Goal: Task Accomplishment & Management: Complete application form

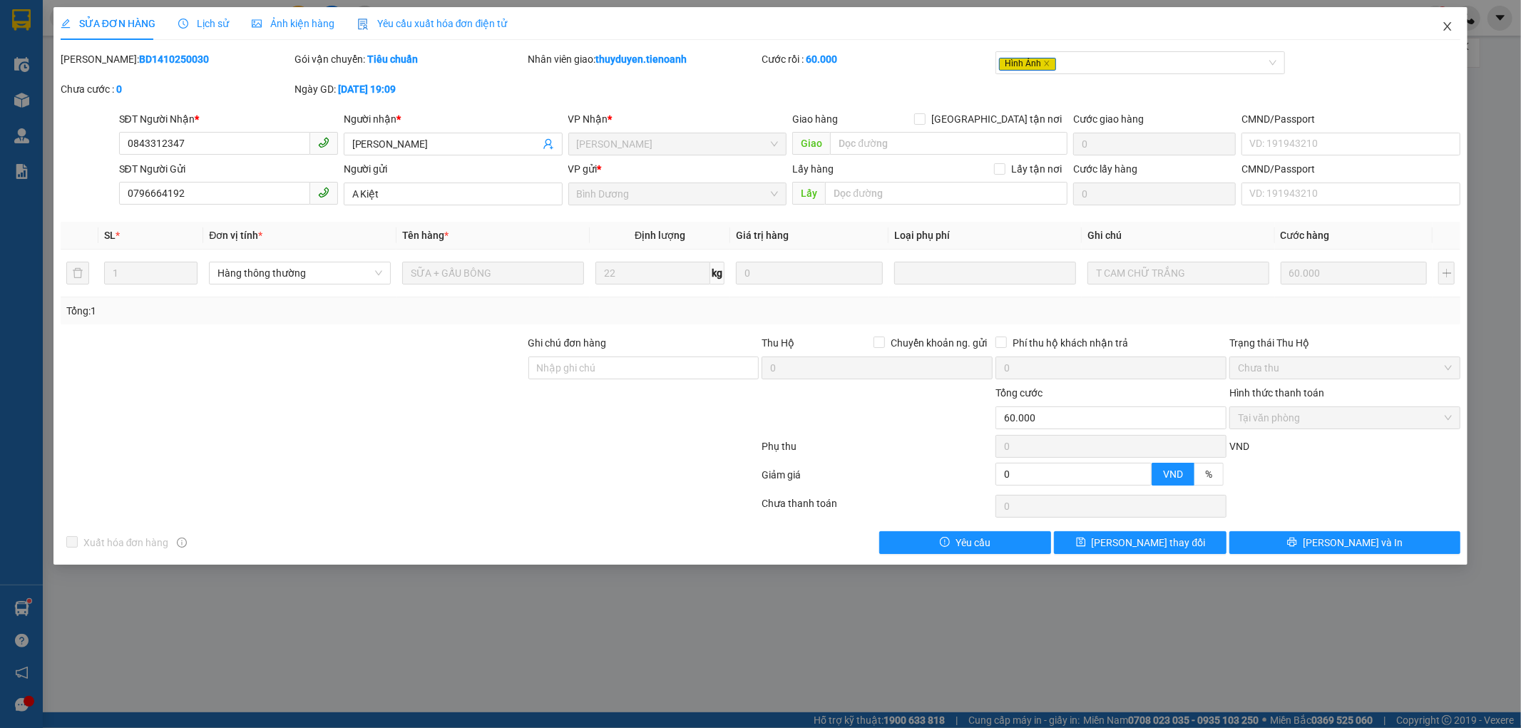
click at [1452, 27] on icon "close" at bounding box center [1447, 26] width 11 height 11
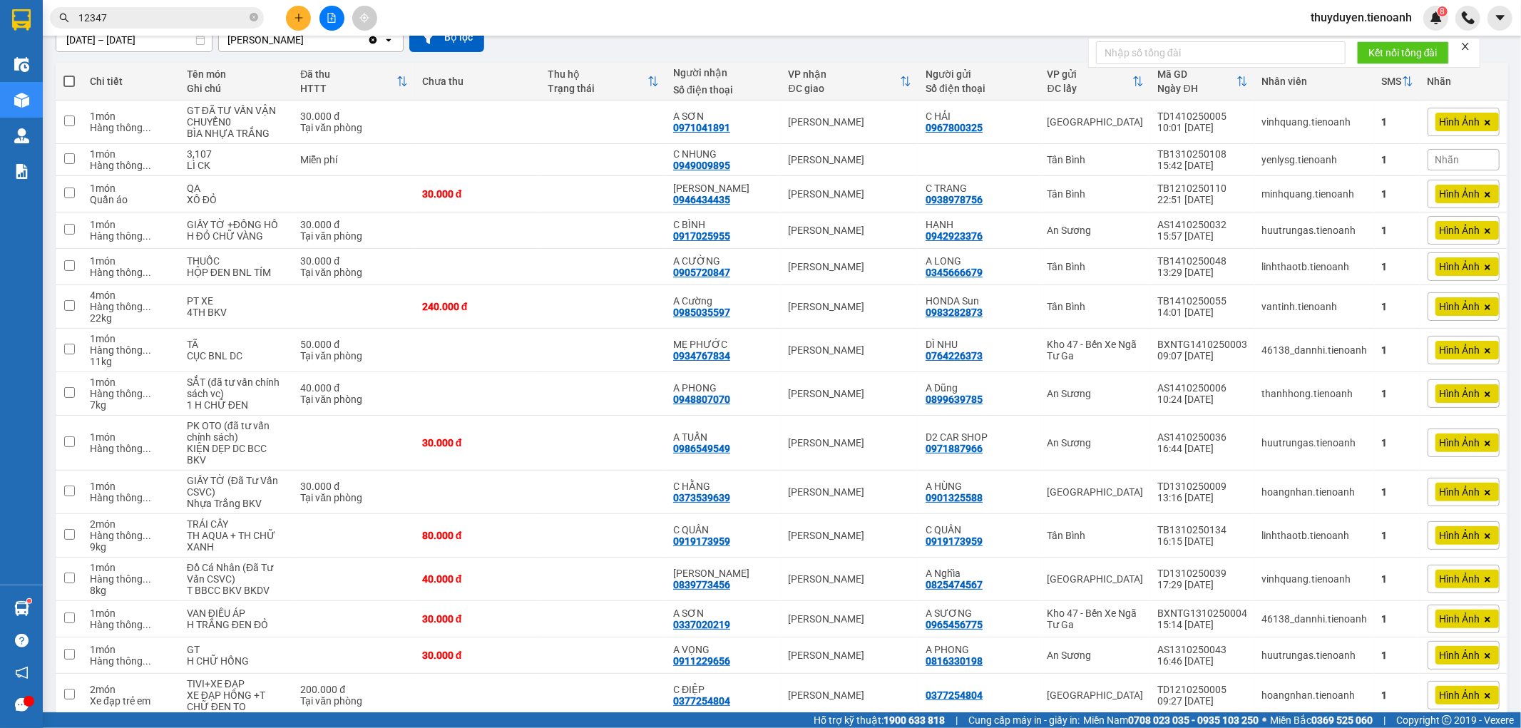
scroll to position [396, 0]
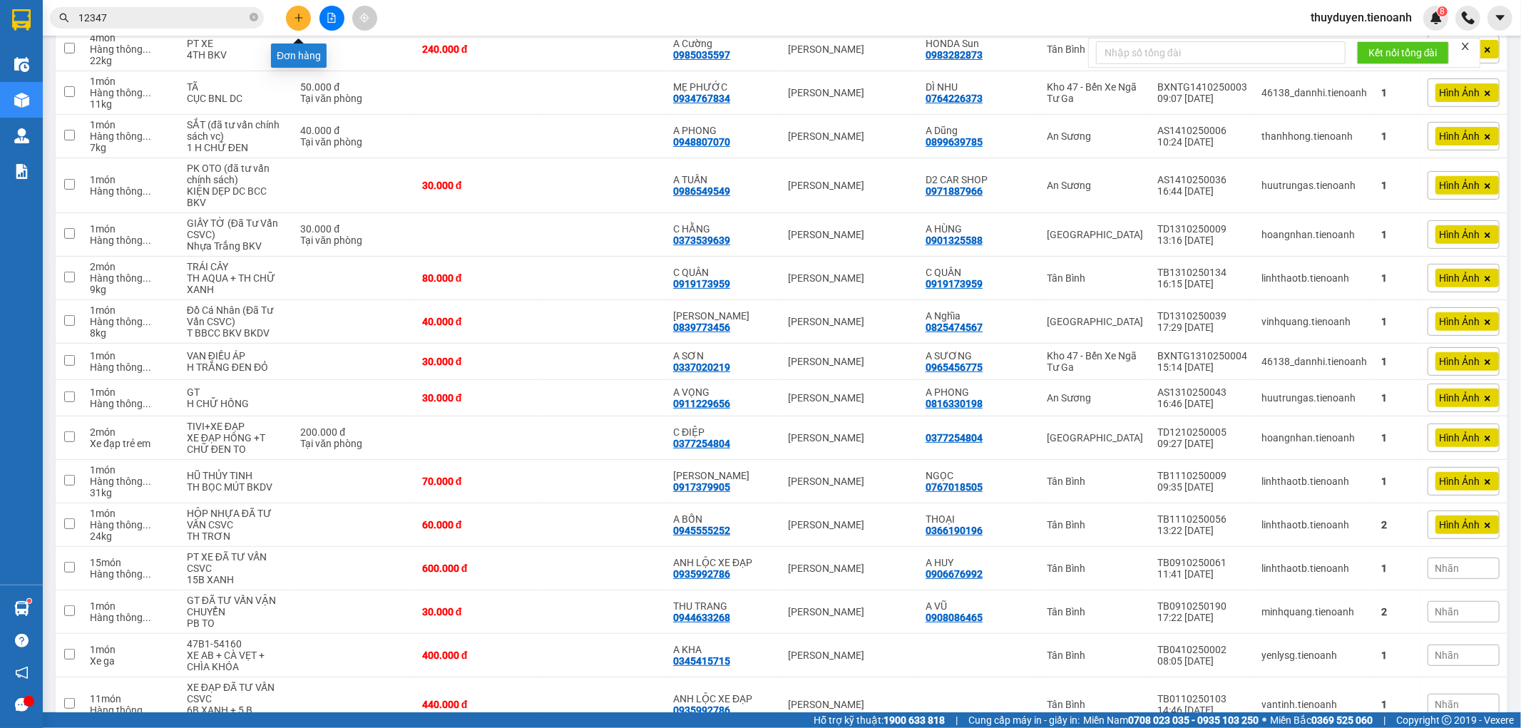
click at [300, 15] on icon "plus" at bounding box center [299, 18] width 10 height 10
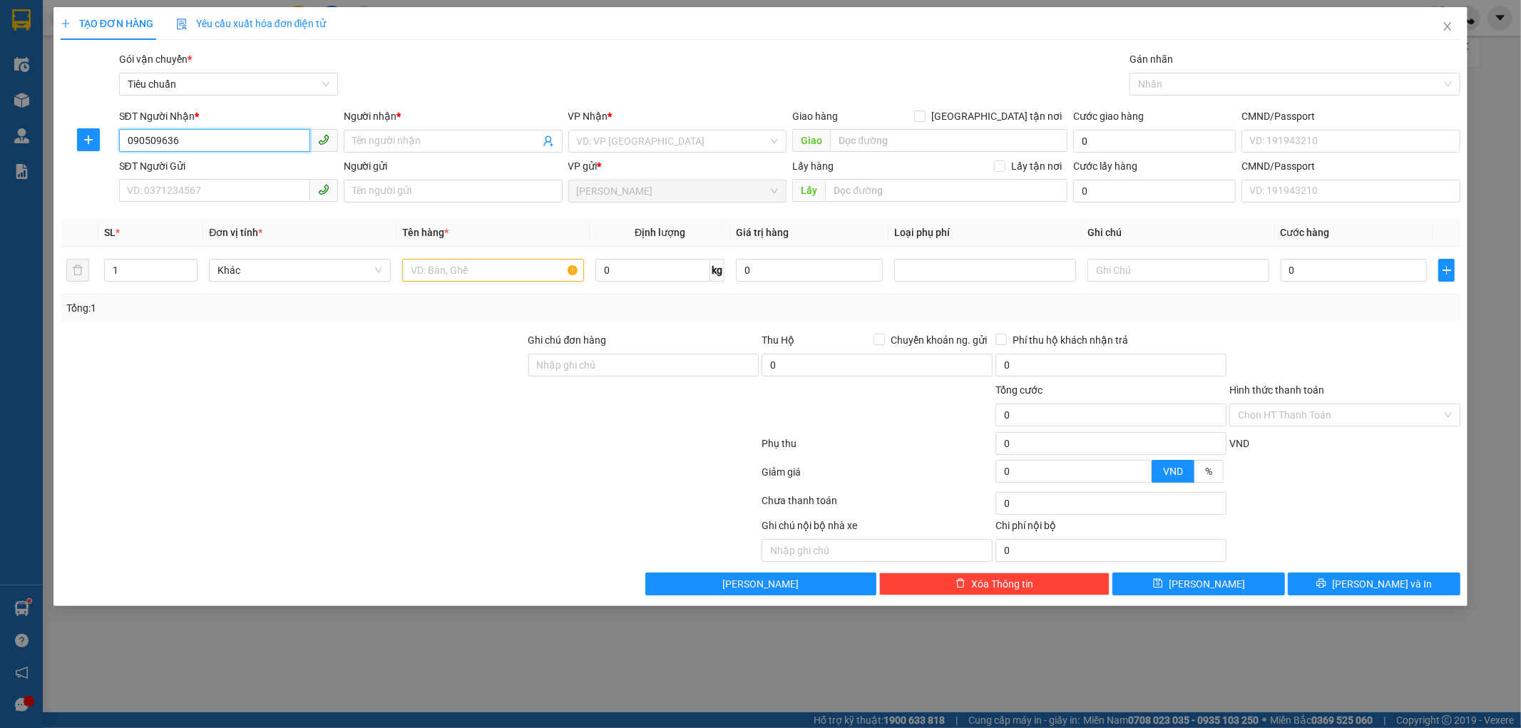
type input "0905096363"
click at [200, 169] on div "0905096363 - [PERSON_NAME]" at bounding box center [229, 170] width 202 height 16
type input "[PERSON_NAME]"
type input "066185006594"
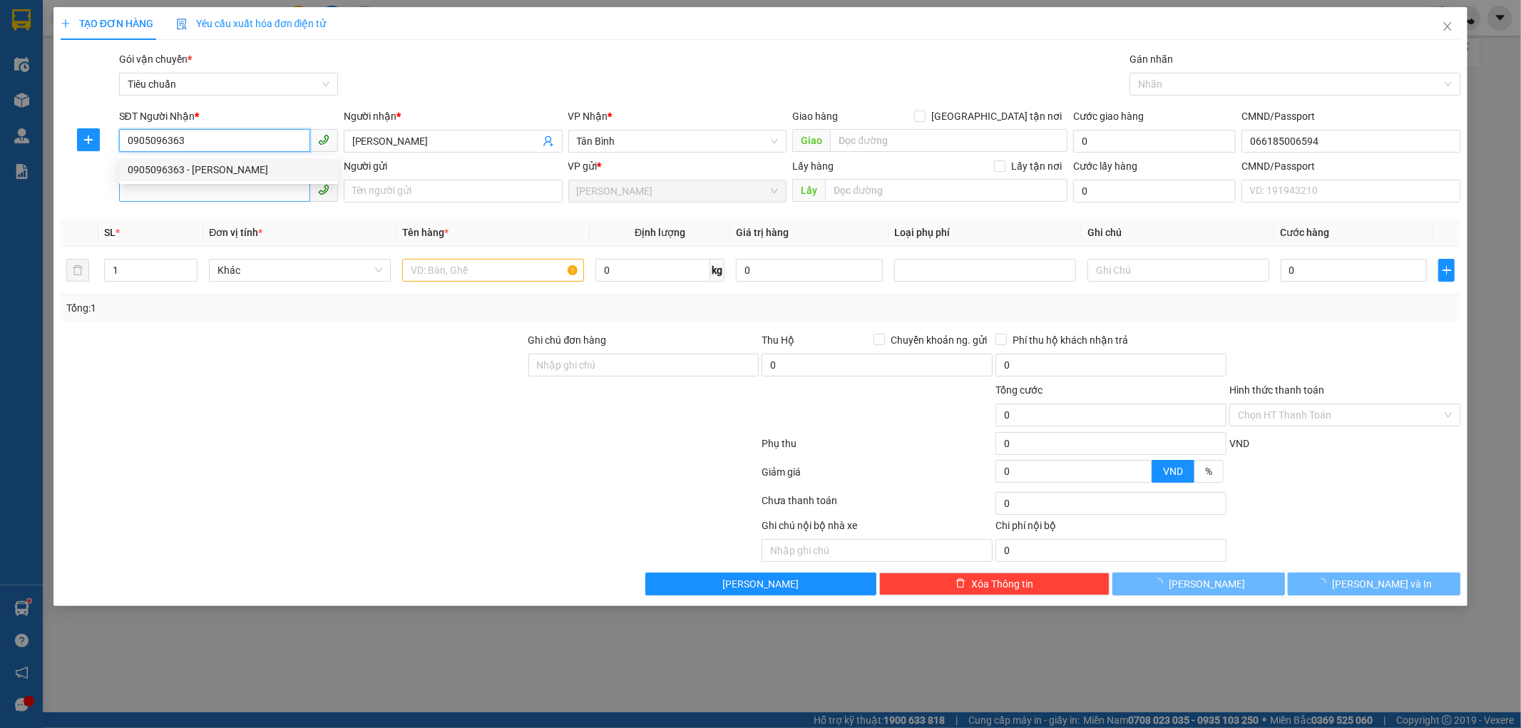
type input "40.000"
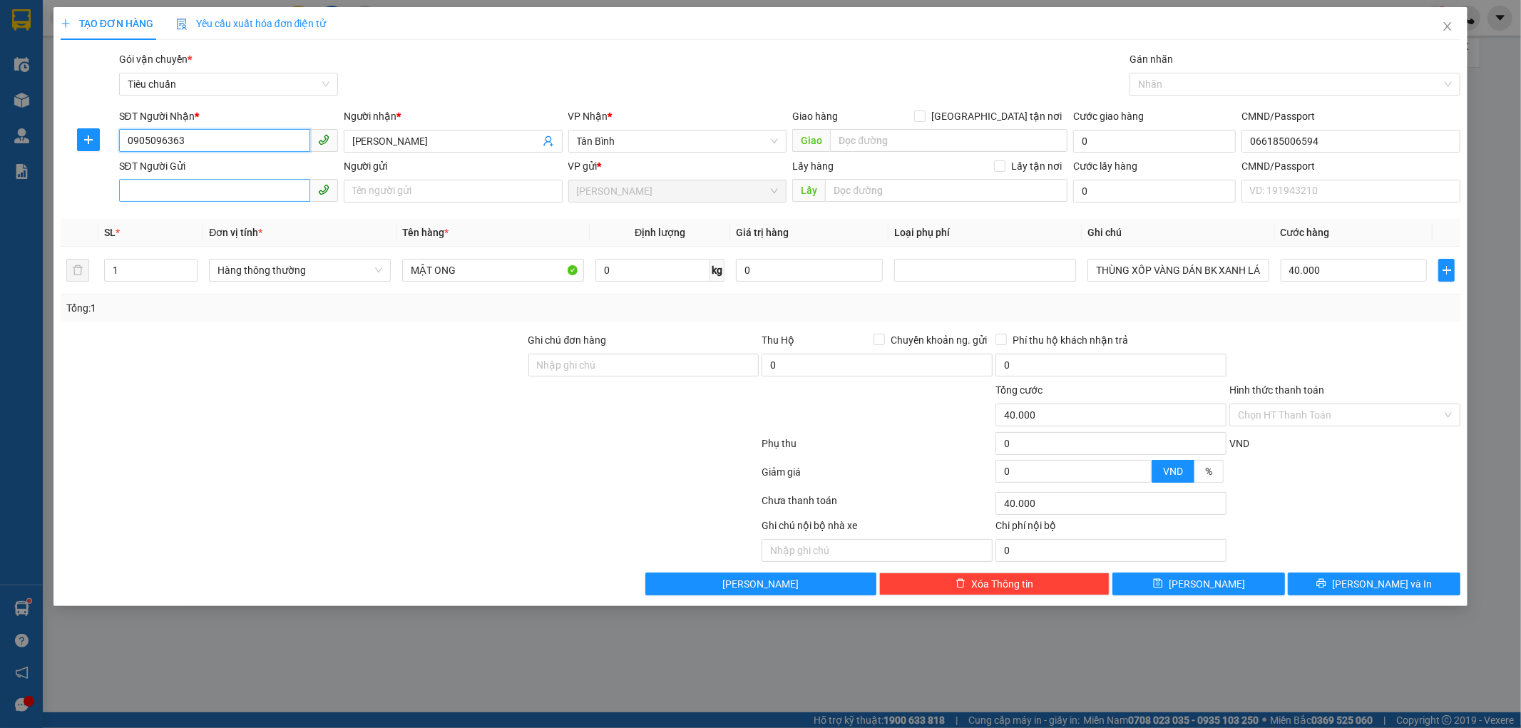
type input "0905096363"
click at [246, 200] on input "SĐT Người Gửi" at bounding box center [214, 190] width 191 height 23
type input "0947488285"
drag, startPoint x: 409, startPoint y: 146, endPoint x: 367, endPoint y: 141, distance: 41.6
click at [367, 141] on input "[PERSON_NAME]" at bounding box center [446, 141] width 188 height 16
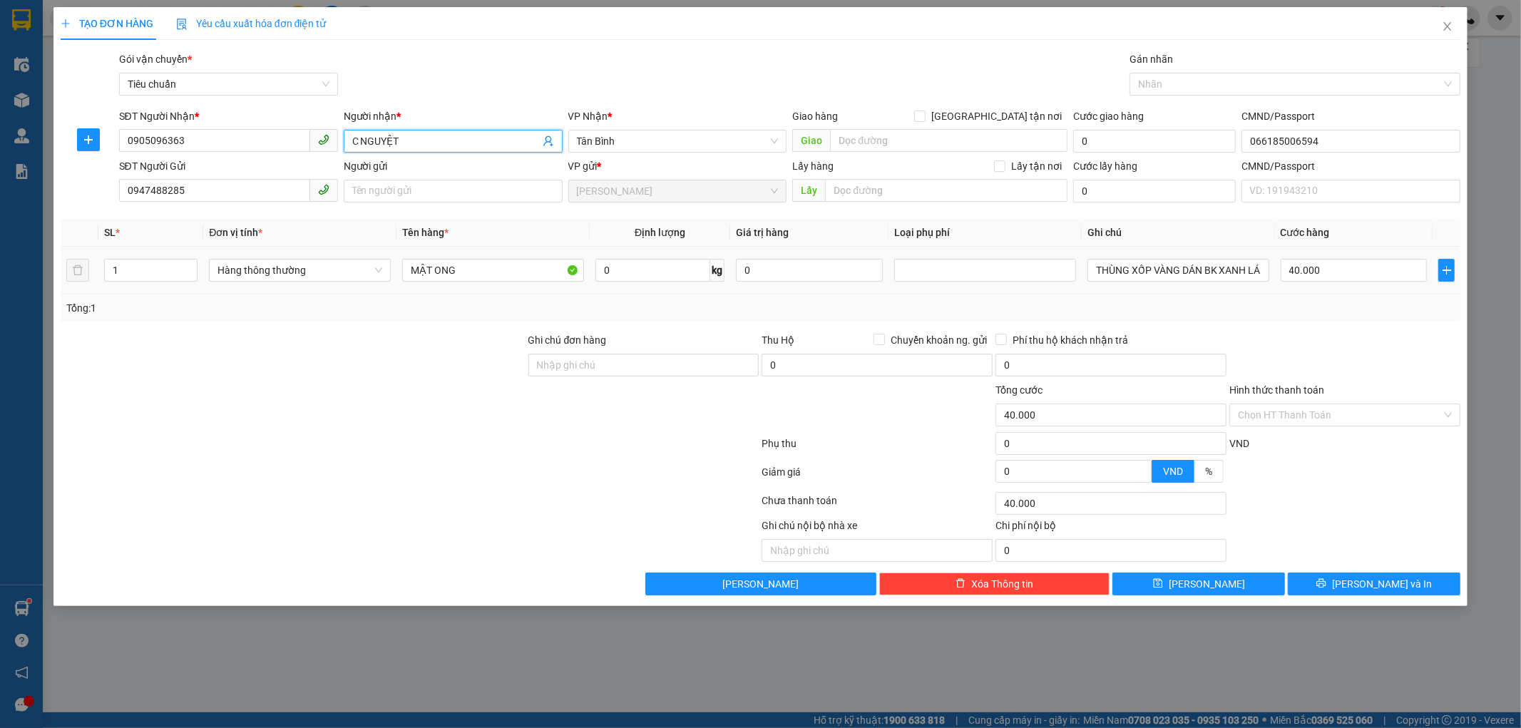
drag, startPoint x: 514, startPoint y: 273, endPoint x: 0, endPoint y: 260, distance: 513.7
click at [0, 271] on body "Kết quả tìm kiếm ( 81 ) Bộ lọc Mã ĐH Trạng thái Món hàng Thu hộ Tổng cước Chưa …" at bounding box center [760, 364] width 1521 height 728
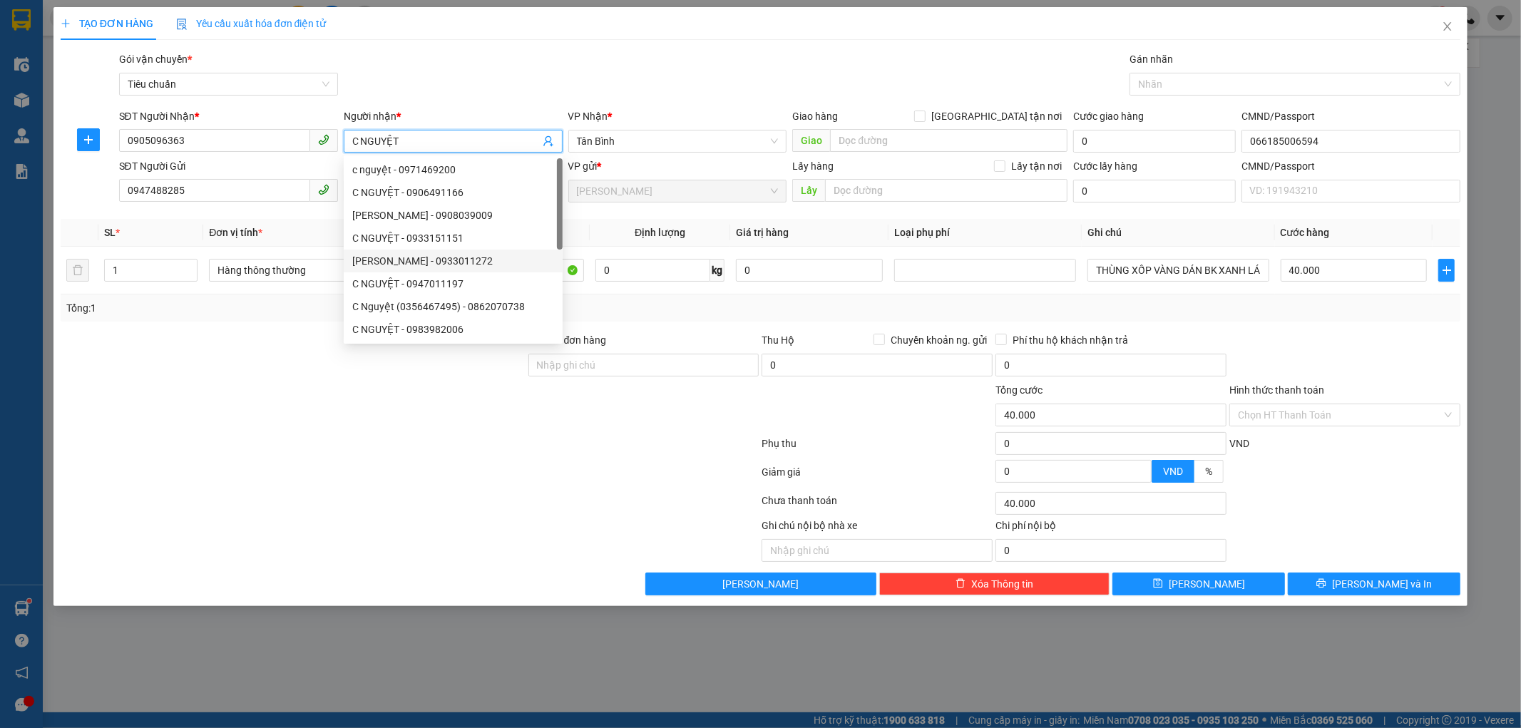
type input "C NGUYỆT"
drag, startPoint x: 521, startPoint y: 41, endPoint x: 571, endPoint y: 132, distance: 104.1
click at [526, 41] on div "TẠO ĐƠN HÀNG Yêu cầu xuất hóa đơn điện tử Transit Pickup Surcharge Ids Transit …" at bounding box center [761, 301] width 1401 height 588
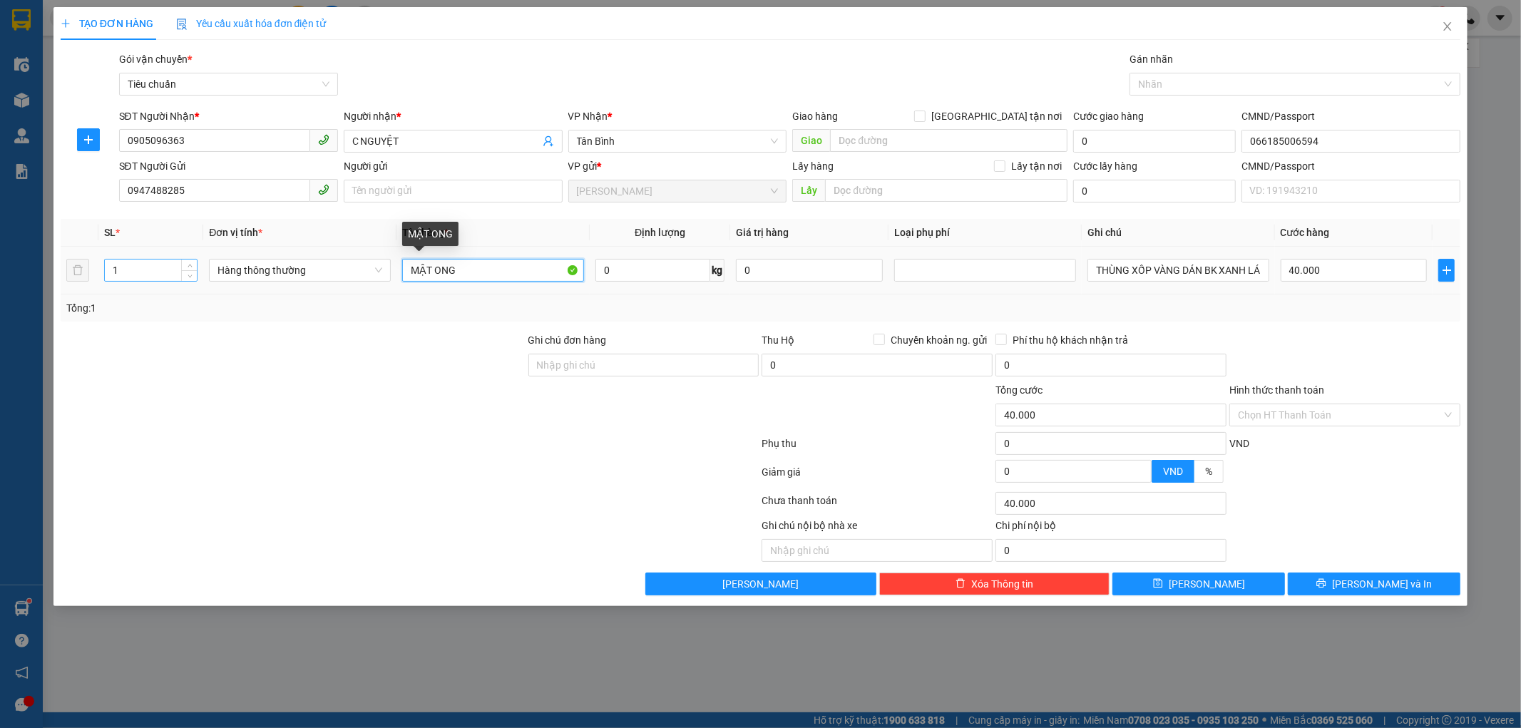
drag, startPoint x: 446, startPoint y: 270, endPoint x: 130, endPoint y: 278, distance: 316.1
click at [139, 277] on tr "1 Hàng thông thường MẬT ONG 0 kg 0 THÙNG XỐP VÀNG DÁN BK XANH LÁ 40.000" at bounding box center [761, 271] width 1401 height 48
type input "MỸ PHẨM"
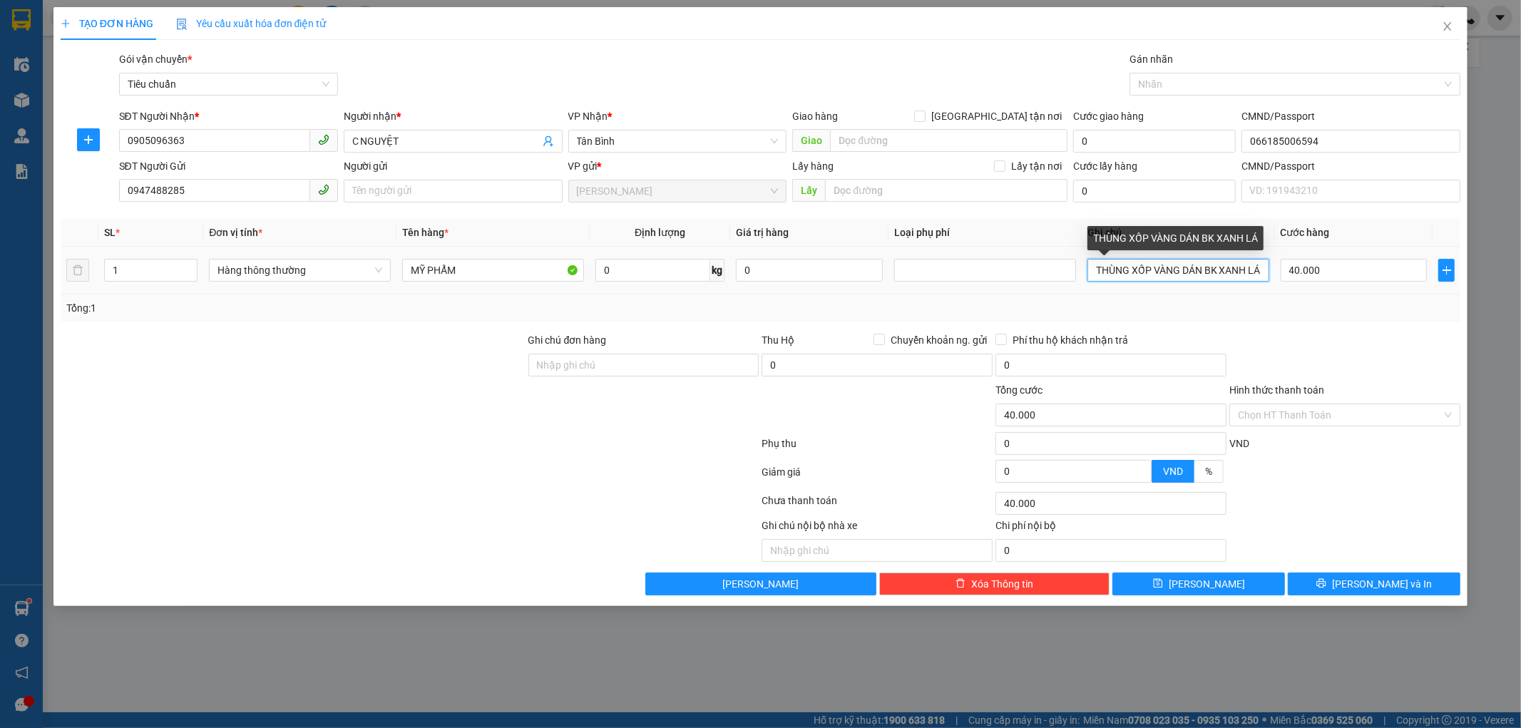
scroll to position [0, 1]
drag, startPoint x: 1096, startPoint y: 271, endPoint x: 1521, endPoint y: 452, distance: 461.2
click at [1521, 452] on div "TẠO ĐƠN HÀNG Yêu cầu xuất hóa đơn điện tử Transit Pickup Surcharge Ids Transit …" at bounding box center [760, 364] width 1521 height 728
type input "BỌC NILONG ĐỎ"
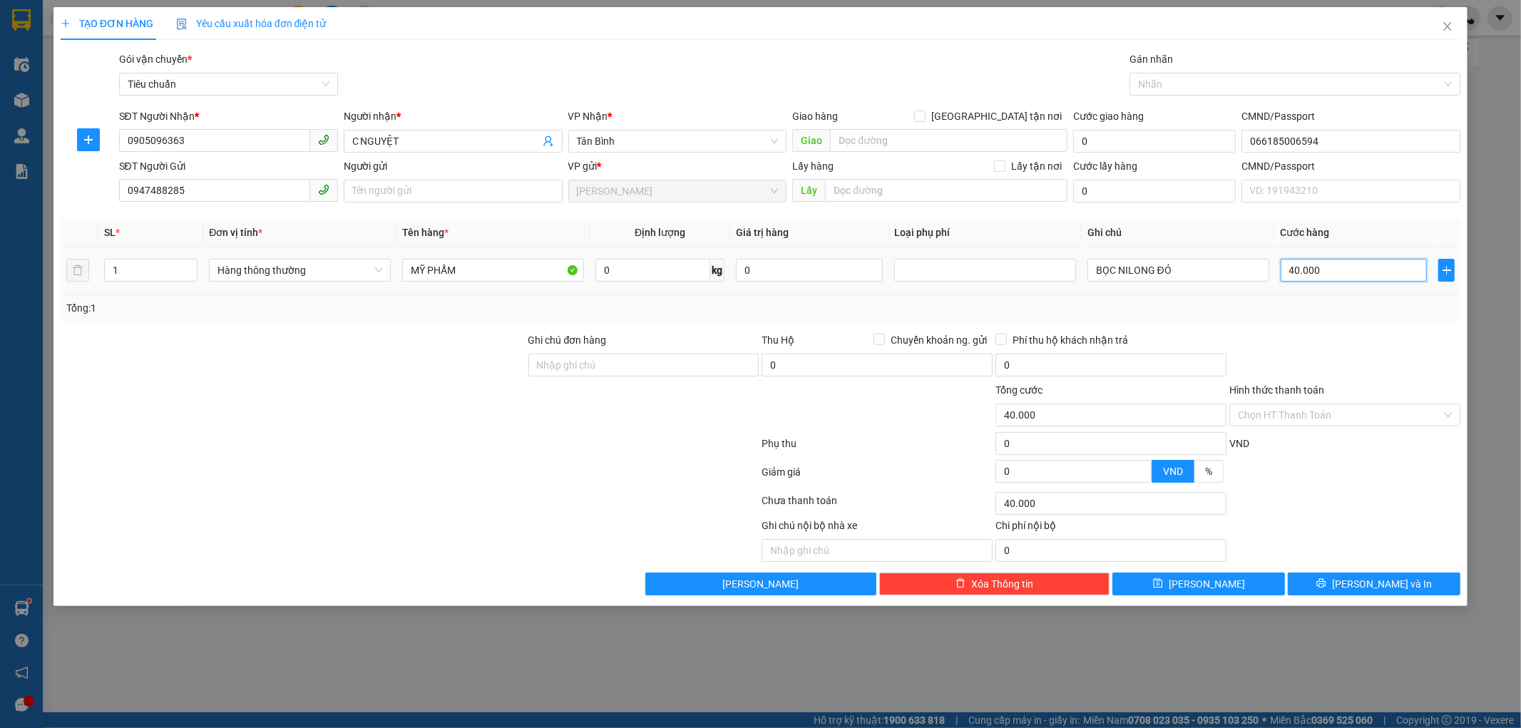
click at [1385, 273] on input "40.000" at bounding box center [1354, 270] width 147 height 23
type input "3"
type input "30"
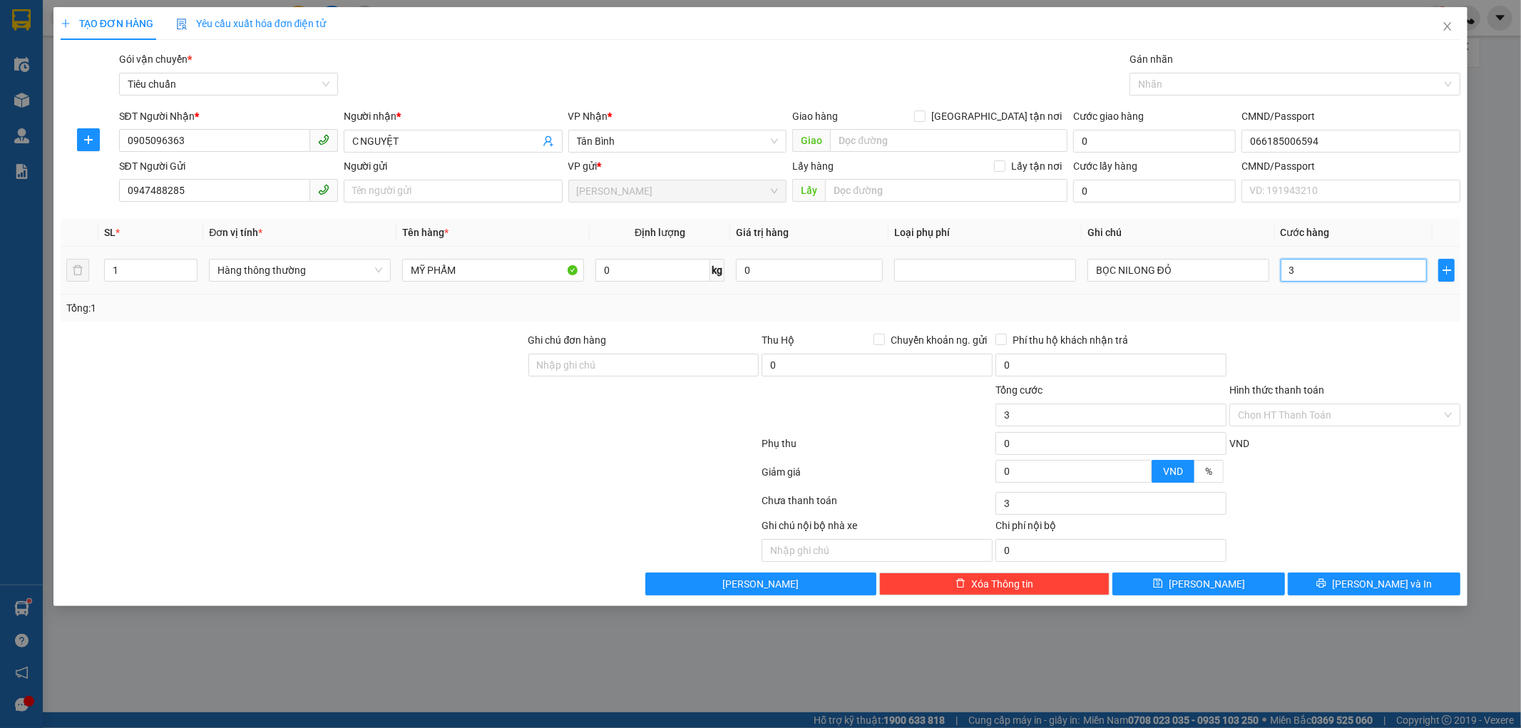
type input "30"
type input "30.000"
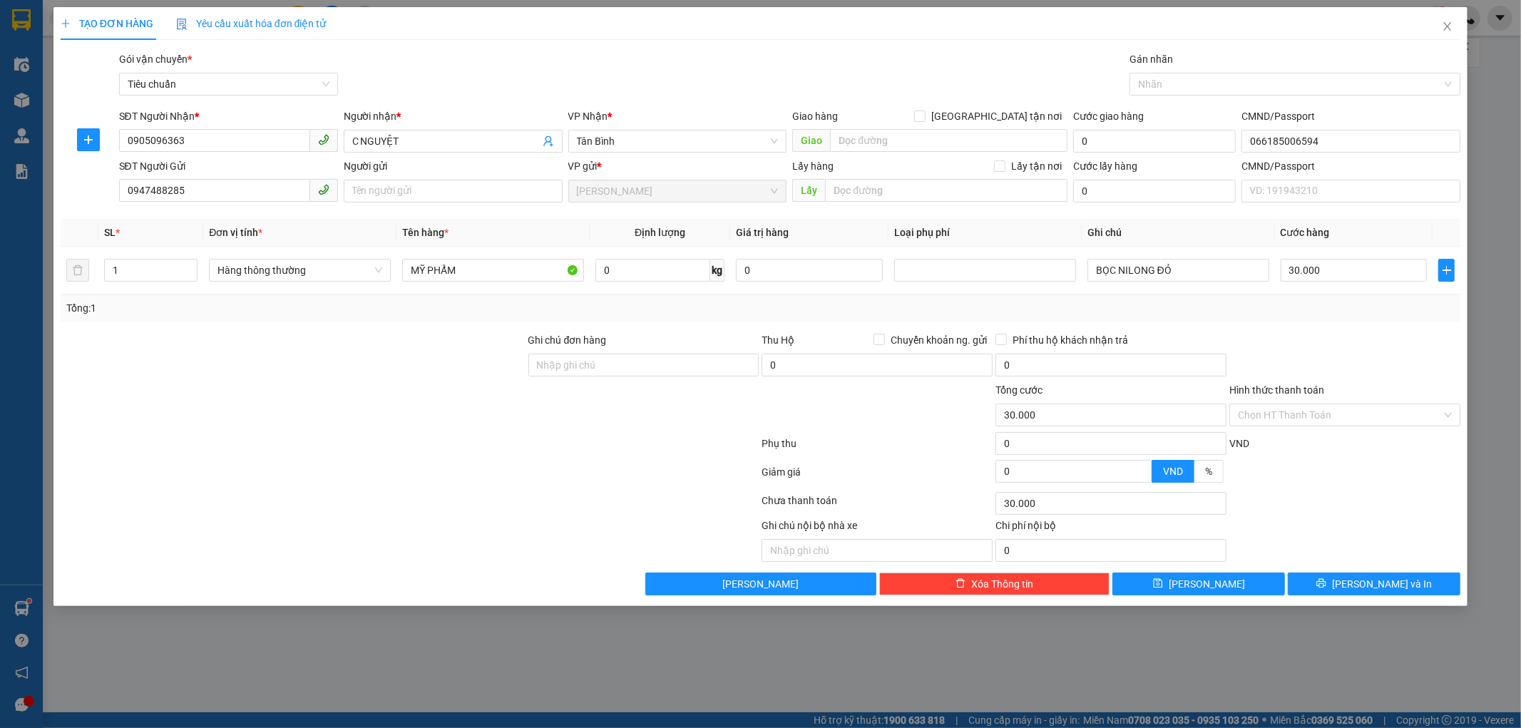
click at [1395, 320] on div "Tổng: 1" at bounding box center [761, 308] width 1401 height 27
click at [1375, 402] on div "Hình thức thanh toán" at bounding box center [1345, 392] width 231 height 21
click at [1327, 415] on input "Hình thức thanh toán" at bounding box center [1340, 414] width 204 height 21
click at [1316, 442] on div "Tại văn phòng" at bounding box center [1346, 444] width 214 height 16
type input "0"
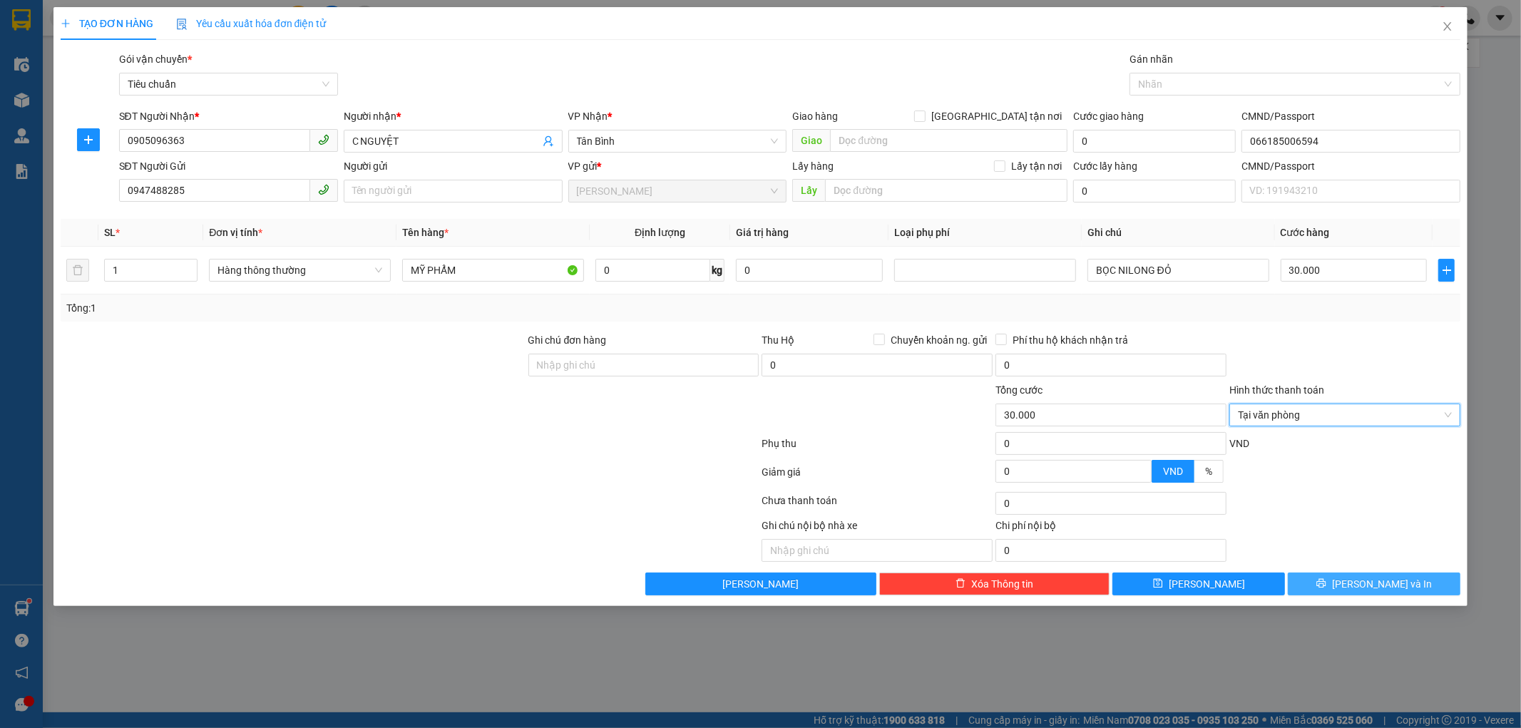
click at [1340, 582] on button "[PERSON_NAME] và In" at bounding box center [1374, 584] width 173 height 23
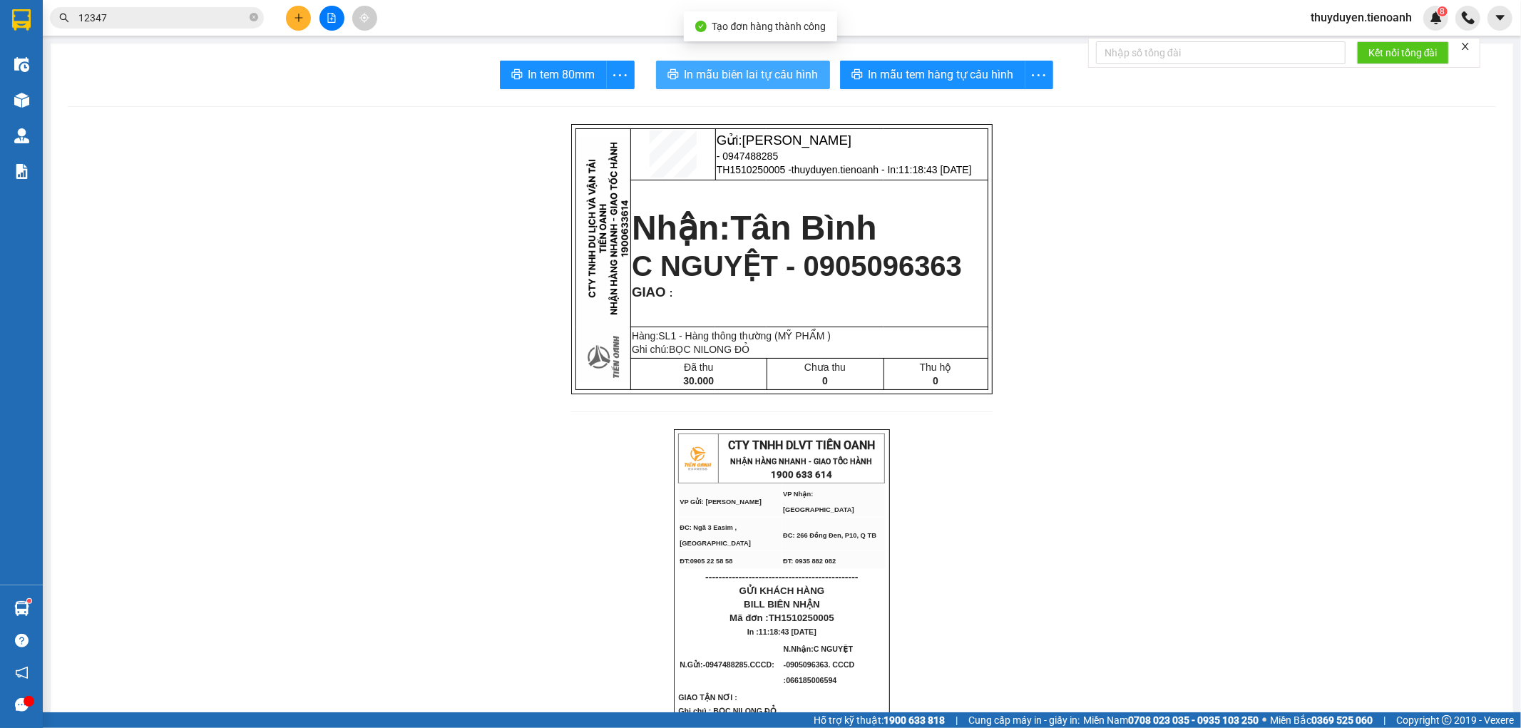
click at [750, 88] on button "In mẫu biên lai tự cấu hình" at bounding box center [743, 75] width 174 height 29
